Goal: Task Accomplishment & Management: Use online tool/utility

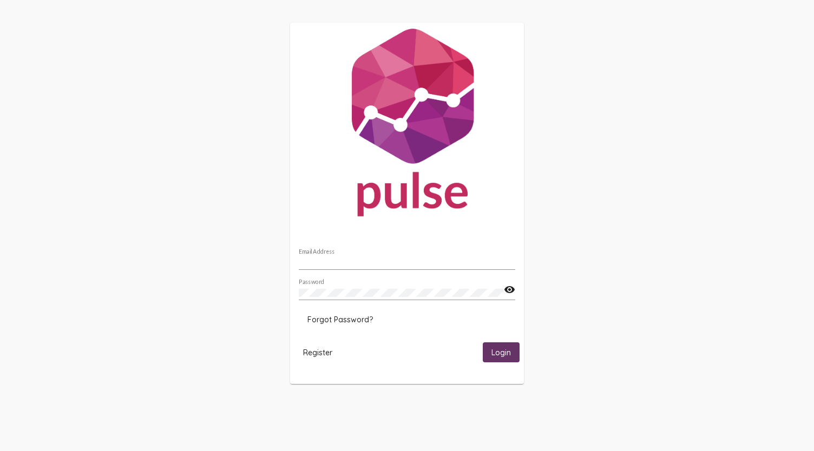
type input "[PERSON_NAME][EMAIL_ADDRESS][DOMAIN_NAME]"
click at [507, 353] on span "Login" at bounding box center [501, 353] width 19 height 10
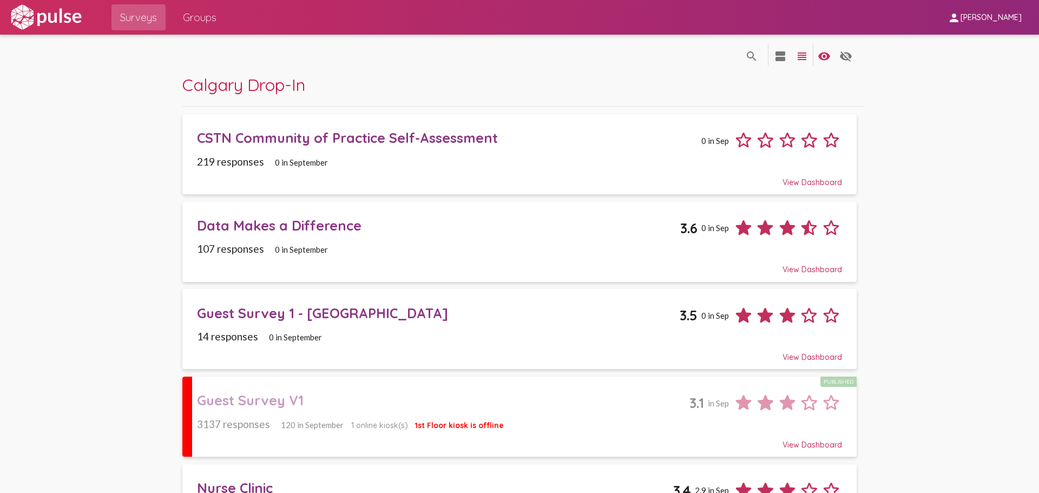
click at [293, 390] on div "Guest Survey V1 Published 3.1 in Sep" at bounding box center [519, 399] width 645 height 30
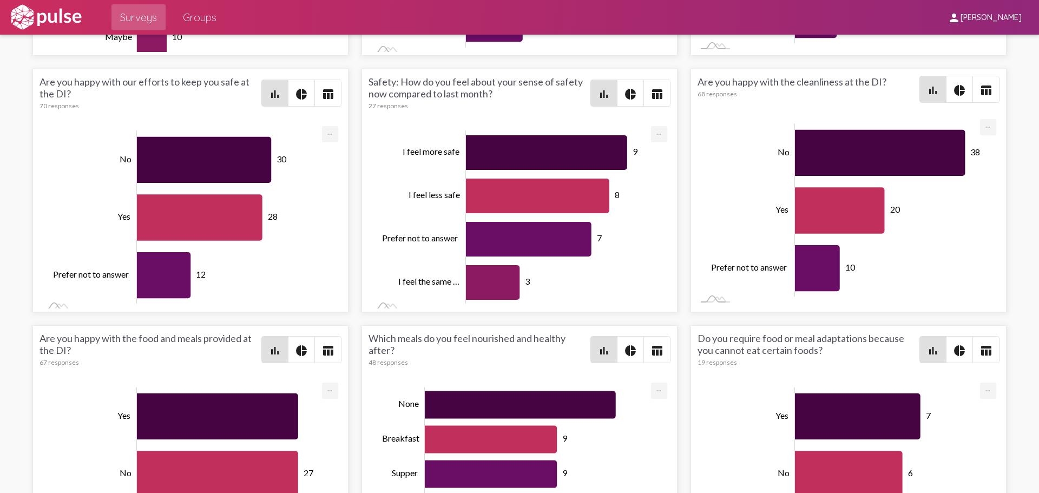
scroll to position [2436, 0]
